Goal: Navigation & Orientation: Find specific page/section

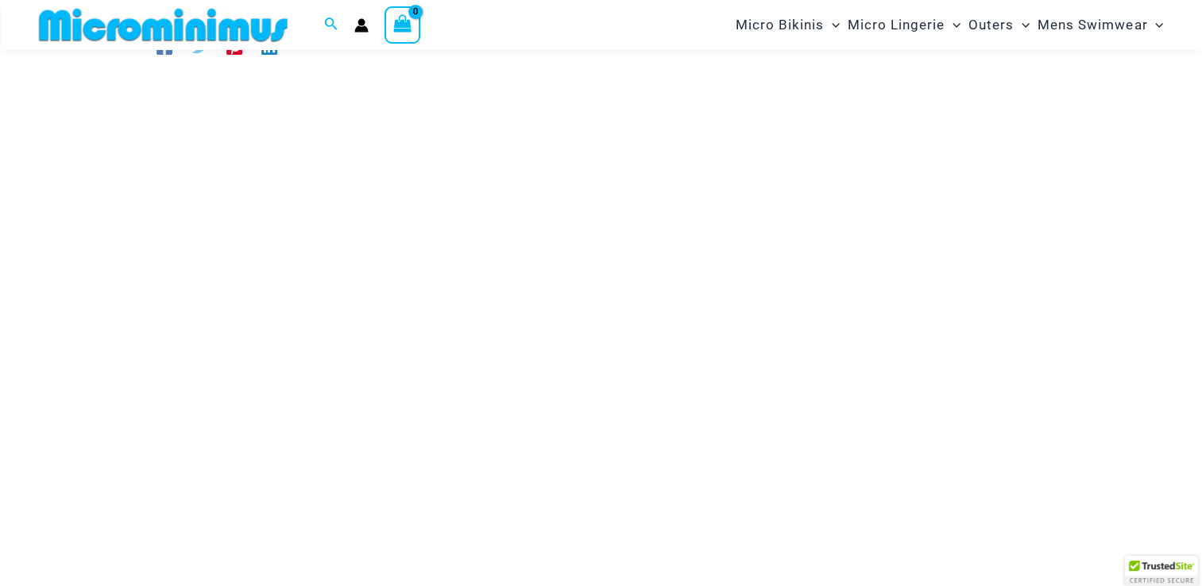
scroll to position [194, 0]
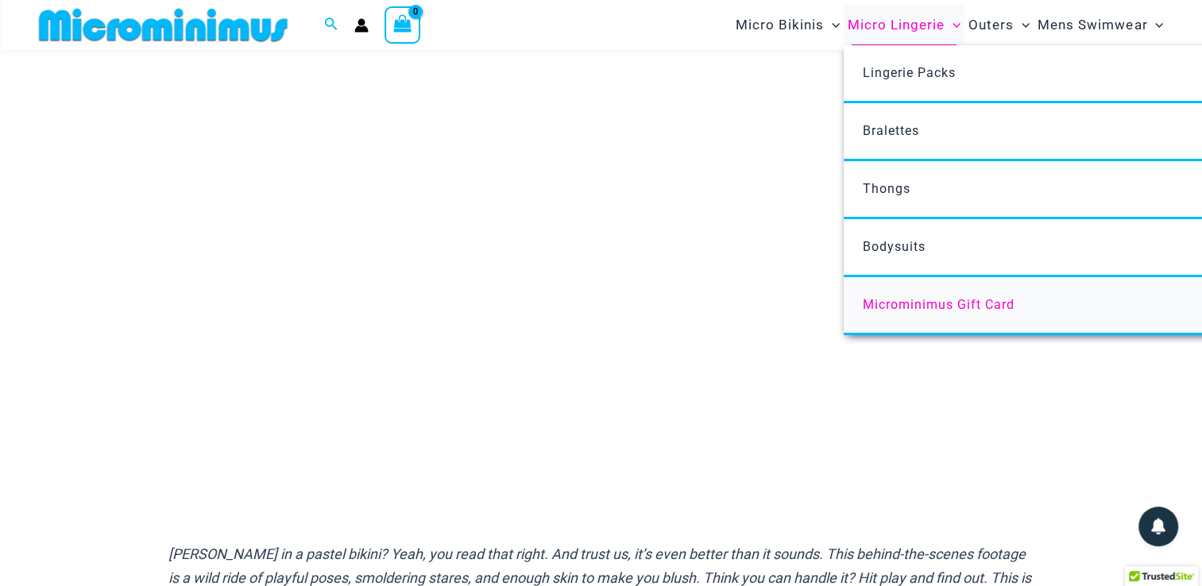
click at [886, 302] on span "Microminimus Gift Card" at bounding box center [939, 304] width 152 height 15
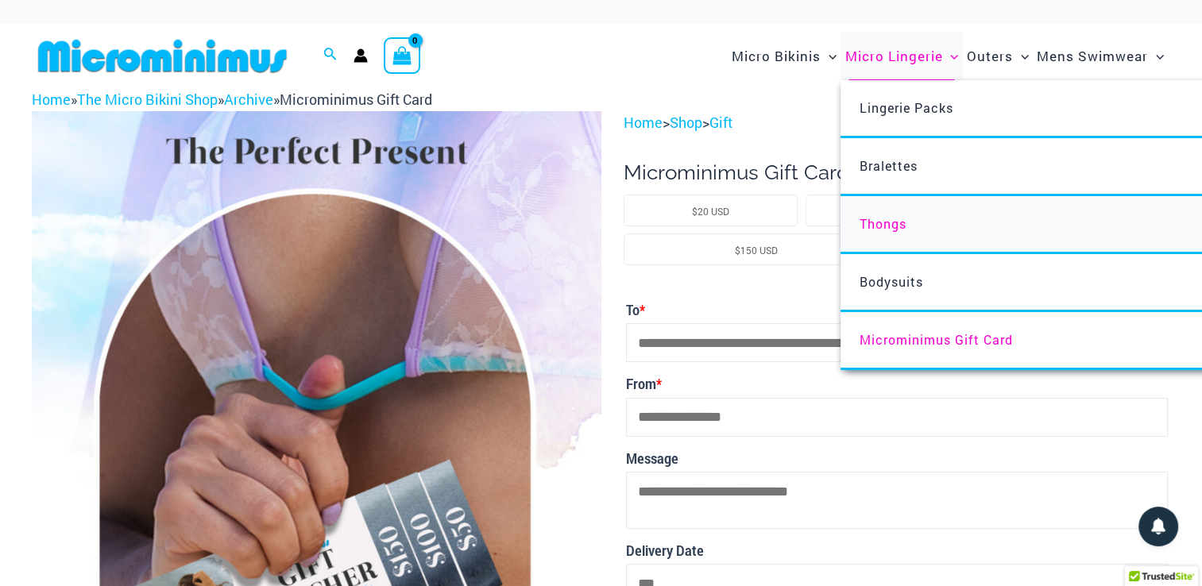
click at [877, 230] on span "Thongs" at bounding box center [883, 223] width 47 height 17
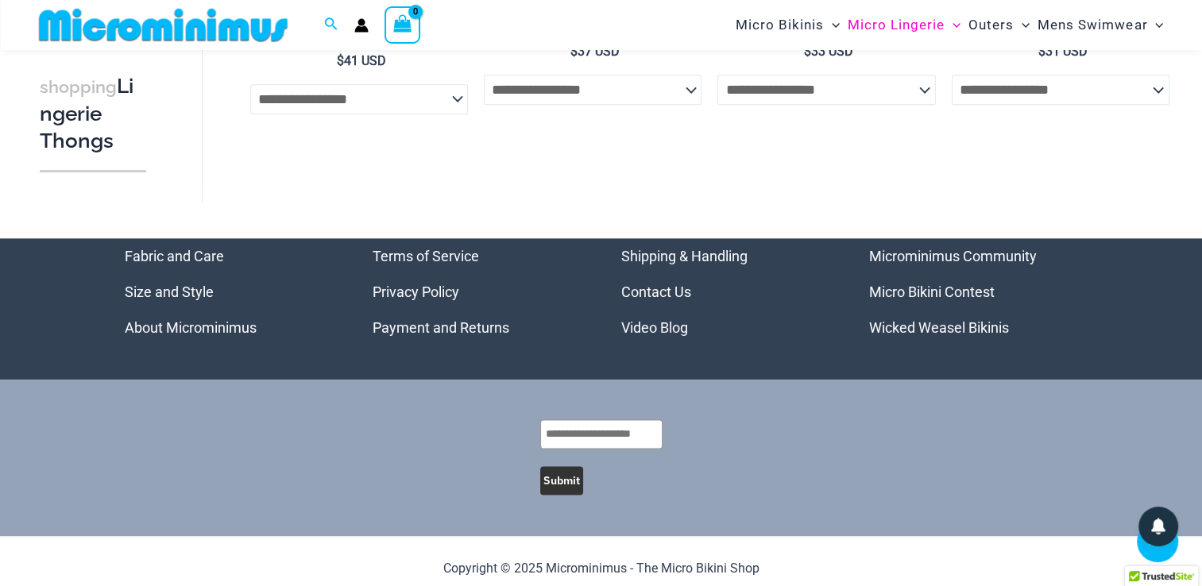
scroll to position [1959, 0]
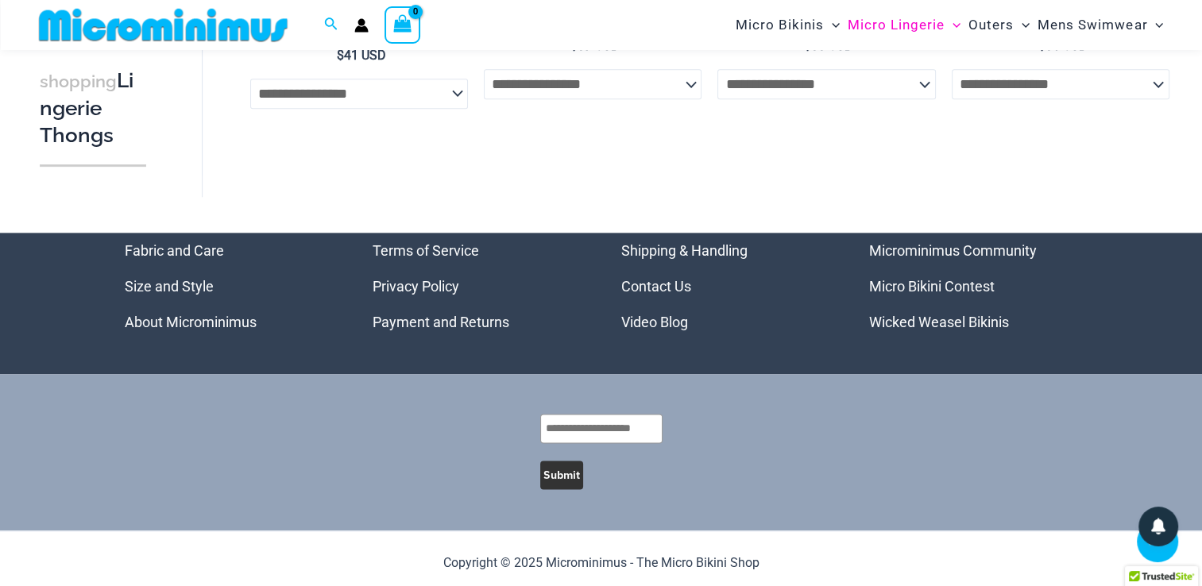
click at [935, 314] on link "Wicked Weasel Bikinis" at bounding box center [939, 322] width 140 height 17
